Goal: Find specific page/section: Find specific page/section

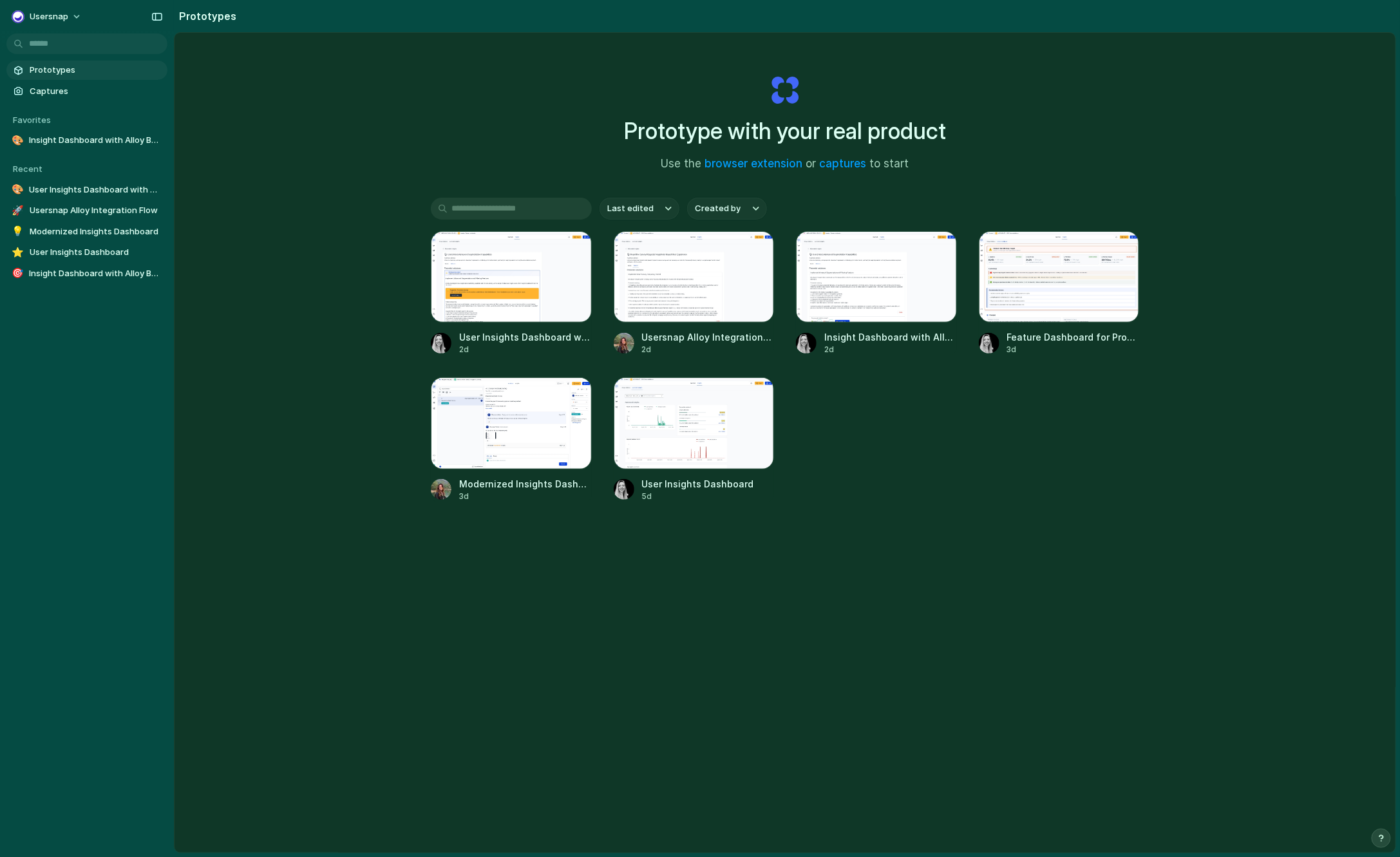
click at [307, 418] on div "Prototype with your real product Use the browser extension or captures to start…" at bounding box center [785, 477] width 1221 height 888
click at [73, 432] on div "Prototypes Captures Favorites 🎨 Insight Dashboard with Alloy Button To pick up …" at bounding box center [87, 226] width 174 height 452
click at [50, 68] on span "Prototypes" at bounding box center [95, 70] width 133 height 13
click at [296, 272] on div "Prototype with your real product Use the browser extension or captures to start…" at bounding box center [785, 477] width 1221 height 888
click at [80, 139] on span "Insight Dashboard with Alloy Button" at bounding box center [96, 140] width 134 height 13
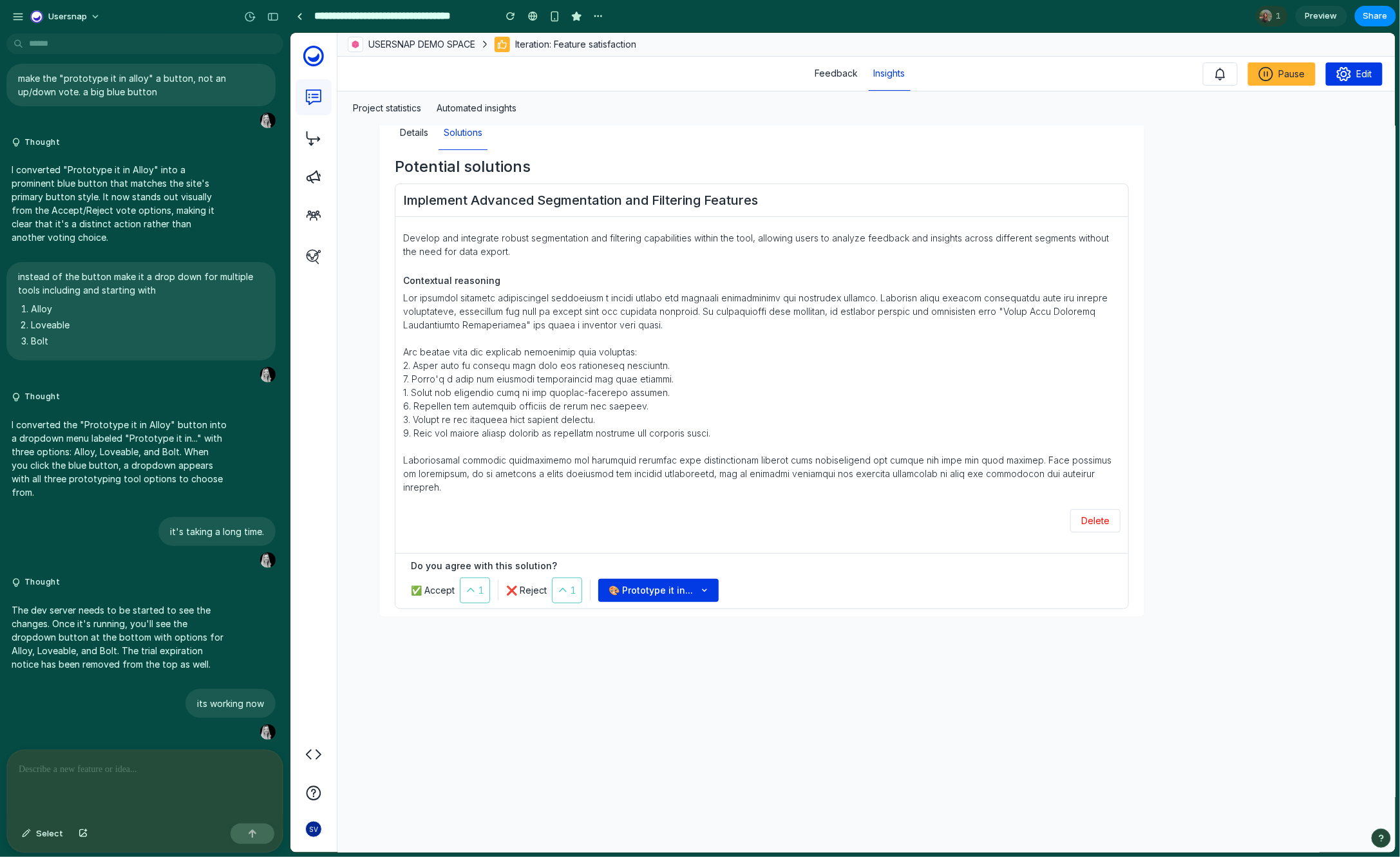
scroll to position [170, 0]
